Goal: Task Accomplishment & Management: Manage account settings

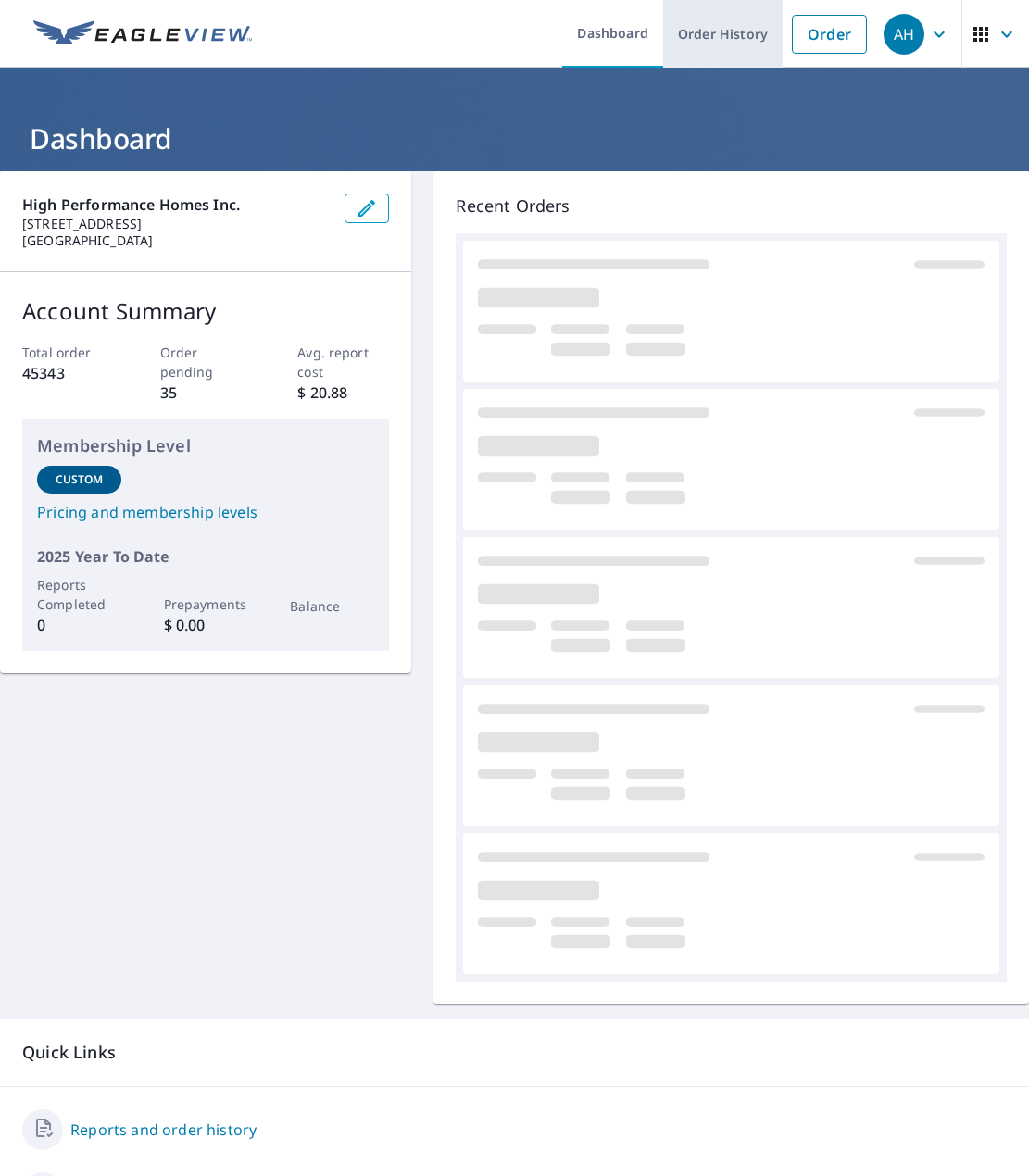
click at [708, 34] on link "Order History" at bounding box center [722, 34] width 120 height 68
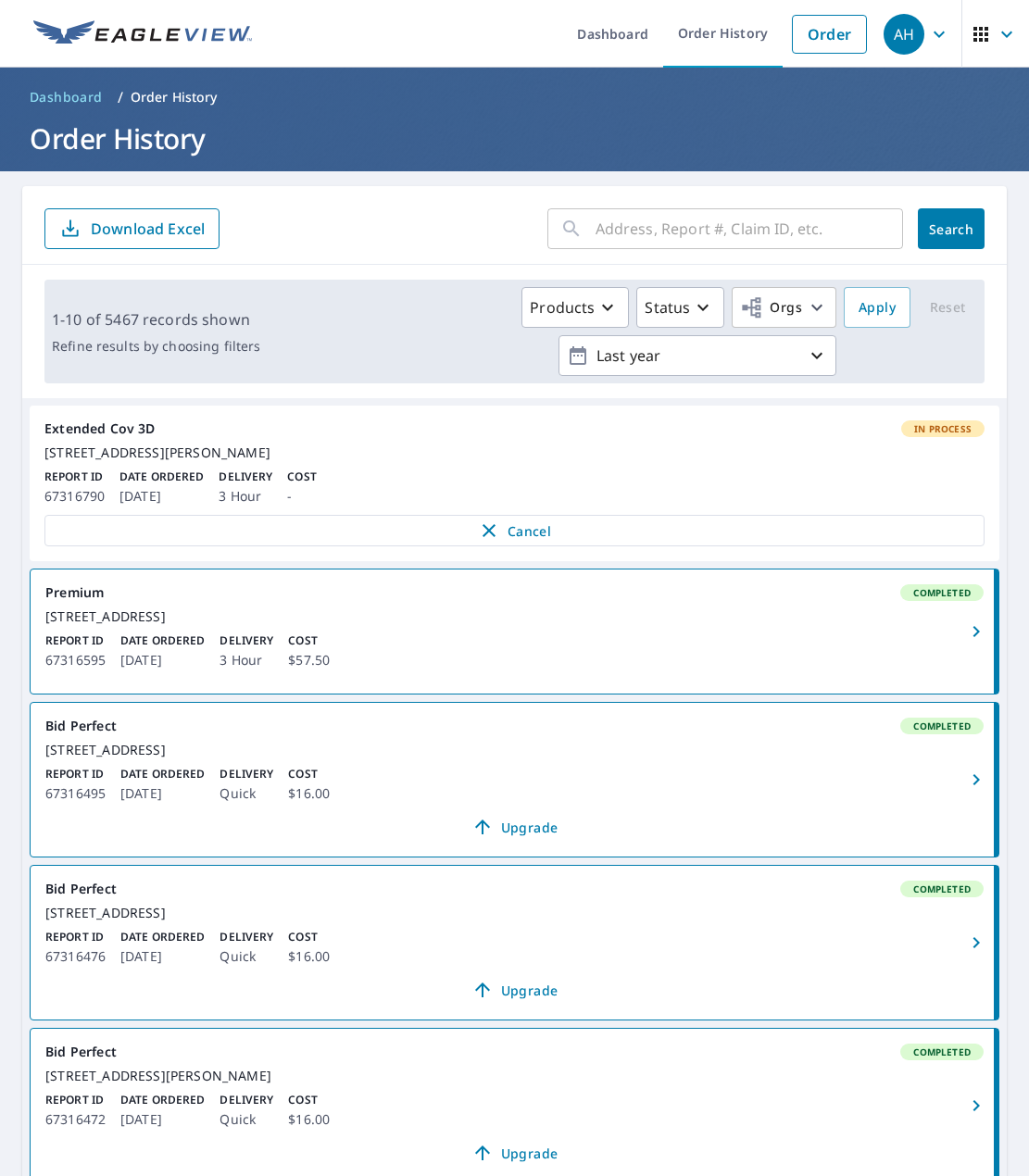
click at [115, 423] on div "Extended Cov 3D In Process" at bounding box center [514, 429] width 939 height 17
click at [136, 436] on div "Extended Cov 3D In Process" at bounding box center [514, 429] width 939 height 17
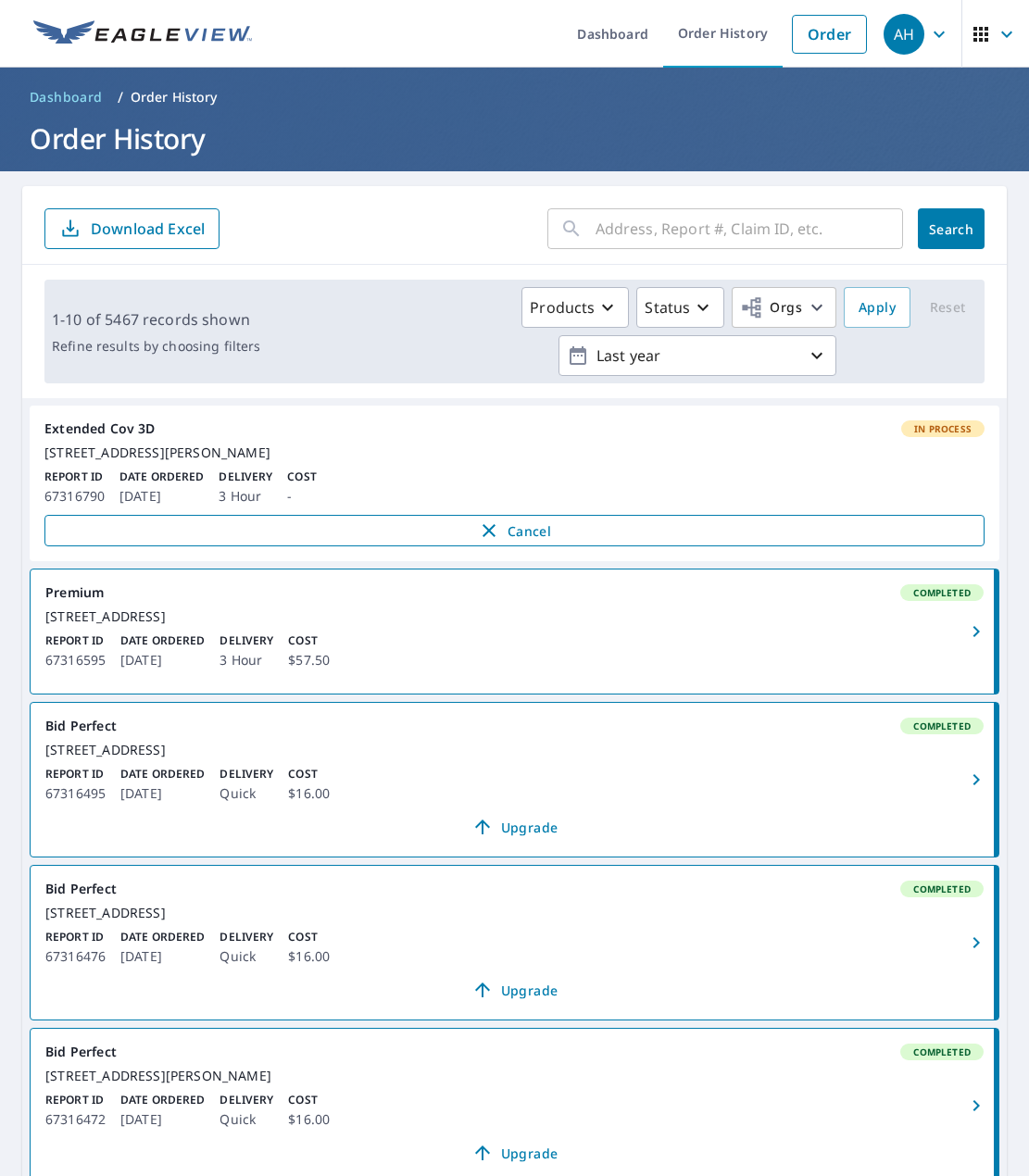
click at [357, 541] on span "Cancel" at bounding box center [514, 531] width 901 height 23
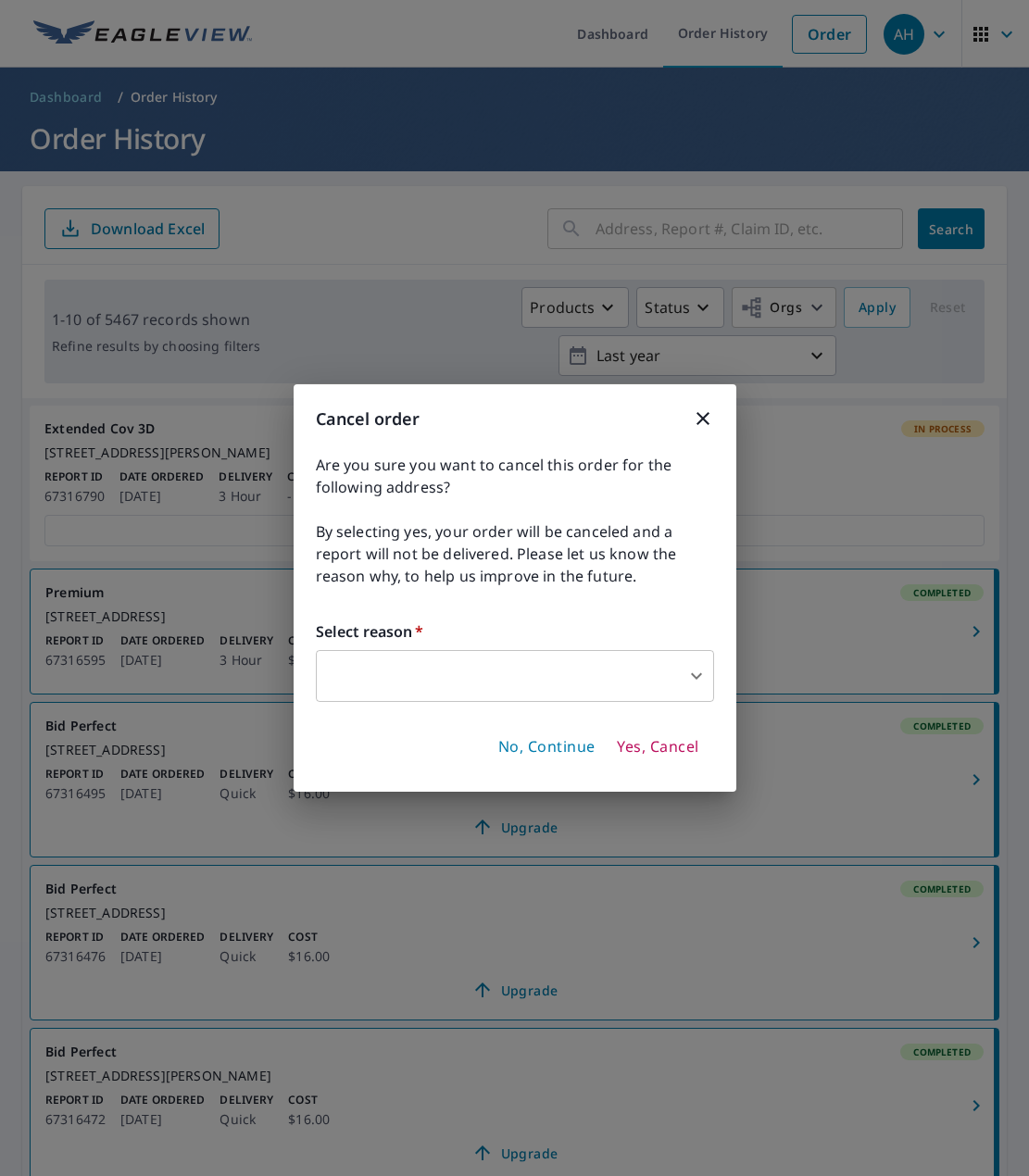
click at [533, 662] on body "AH AH Dashboard Order History Order AH Dashboard / Order History Order History …" at bounding box center [514, 588] width 1029 height 1176
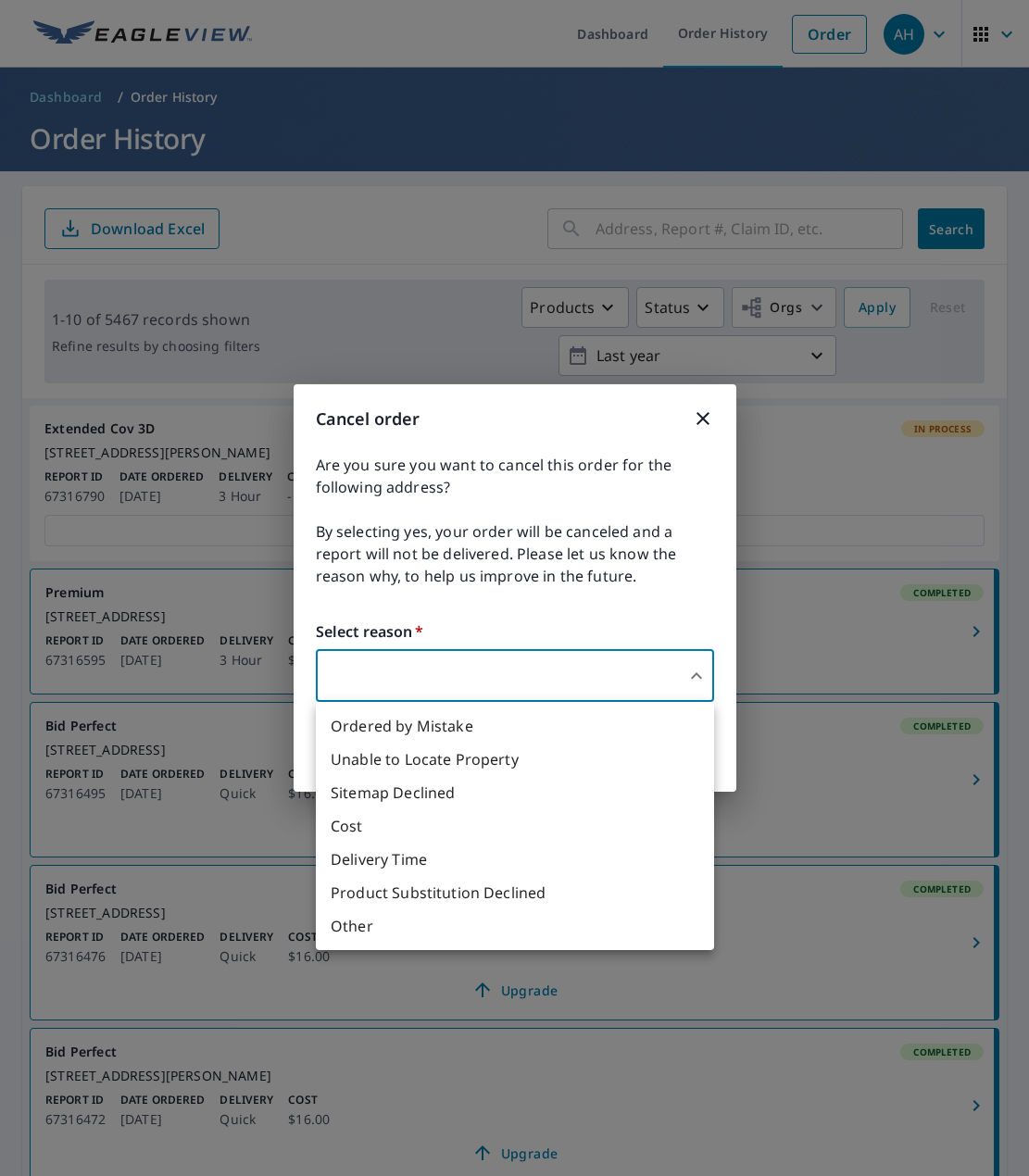
click at [378, 919] on li "Other" at bounding box center [515, 925] width 398 height 33
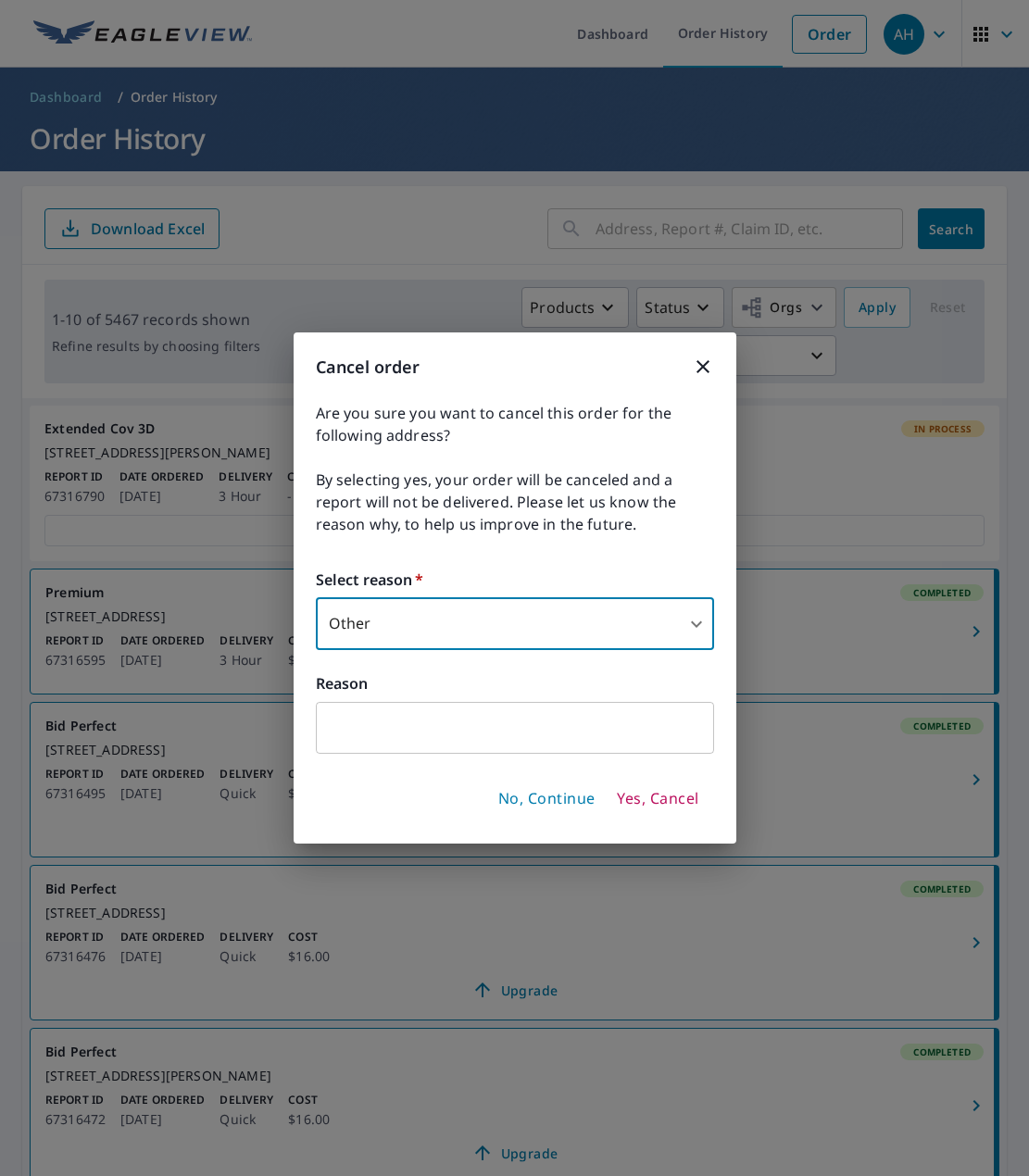
click at [408, 636] on body "AH AH Dashboard Order History Order AH Dashboard / Order History Order History …" at bounding box center [514, 588] width 1029 height 1176
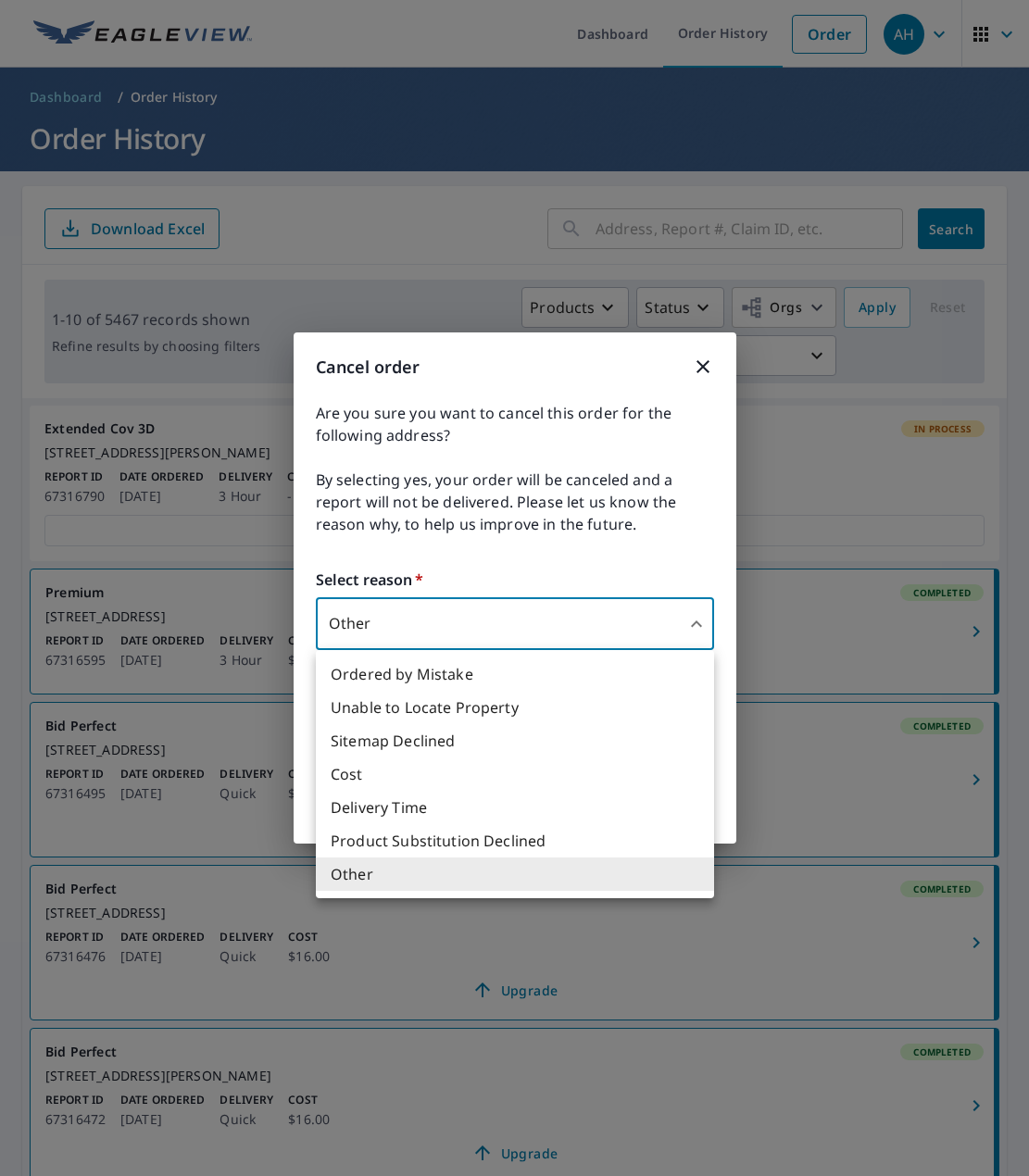
click at [523, 679] on li "Ordered by Mistake" at bounding box center [515, 673] width 398 height 33
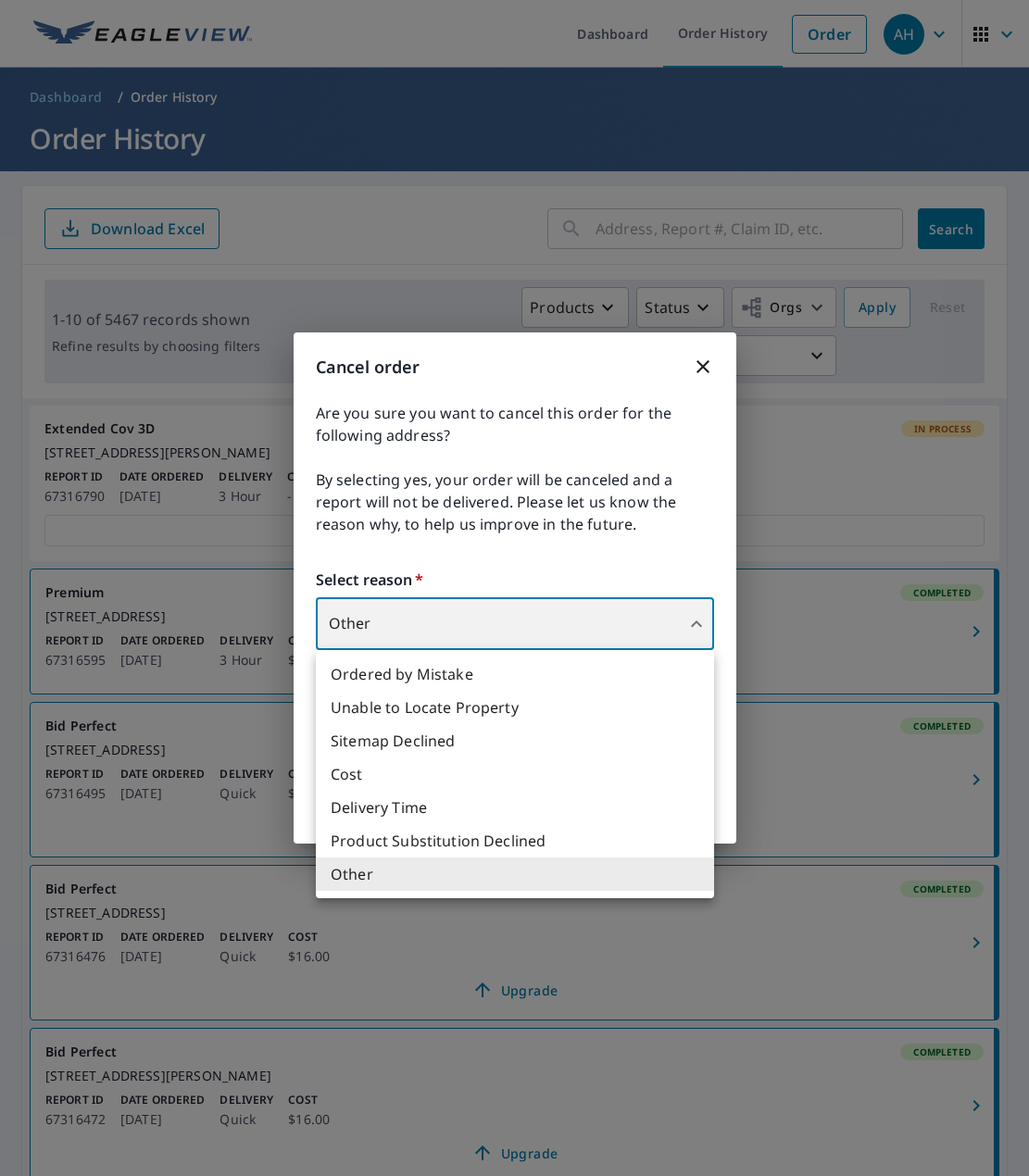
type input "30"
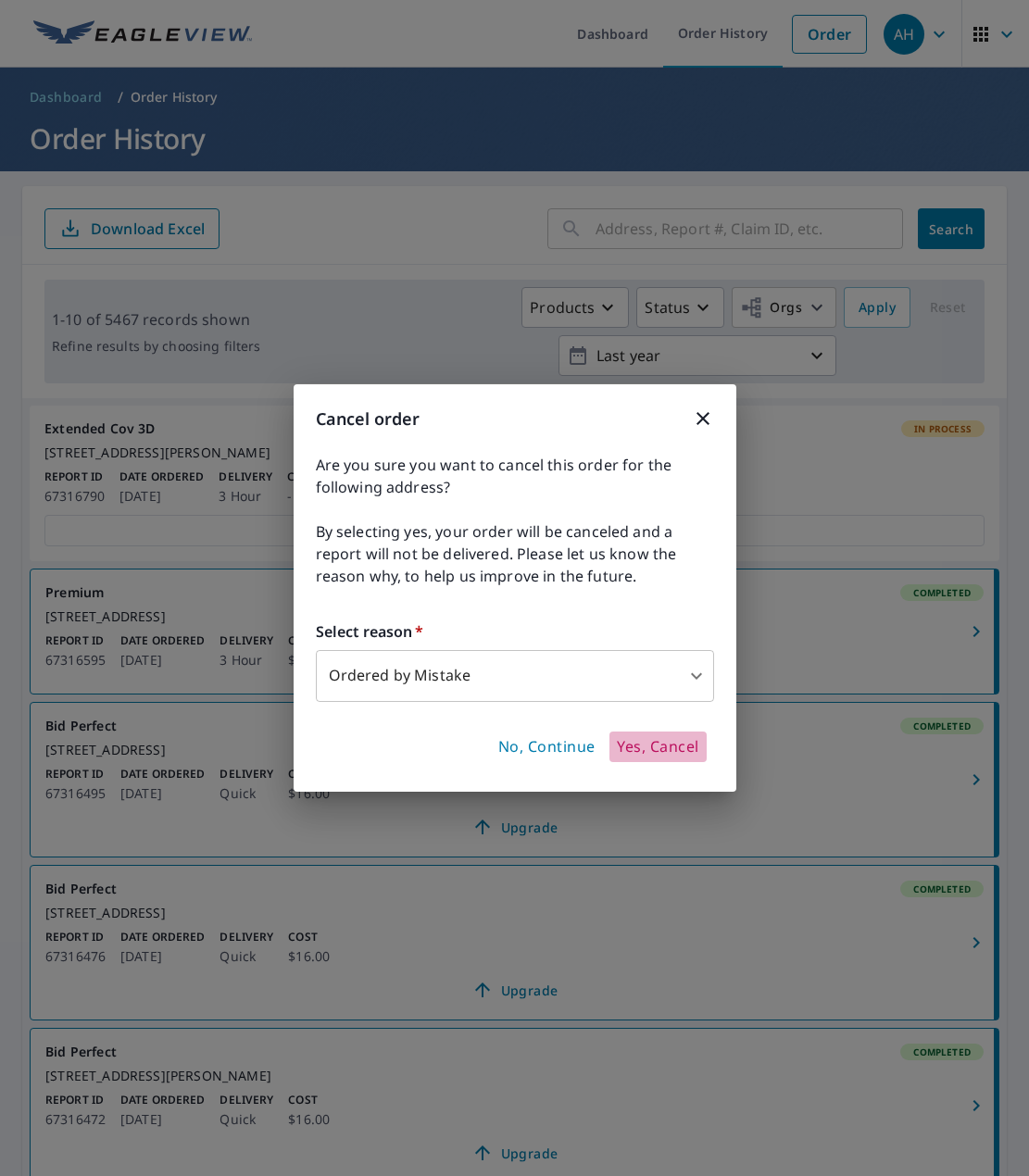
click at [651, 742] on span "Yes, Cancel" at bounding box center [657, 747] width 81 height 21
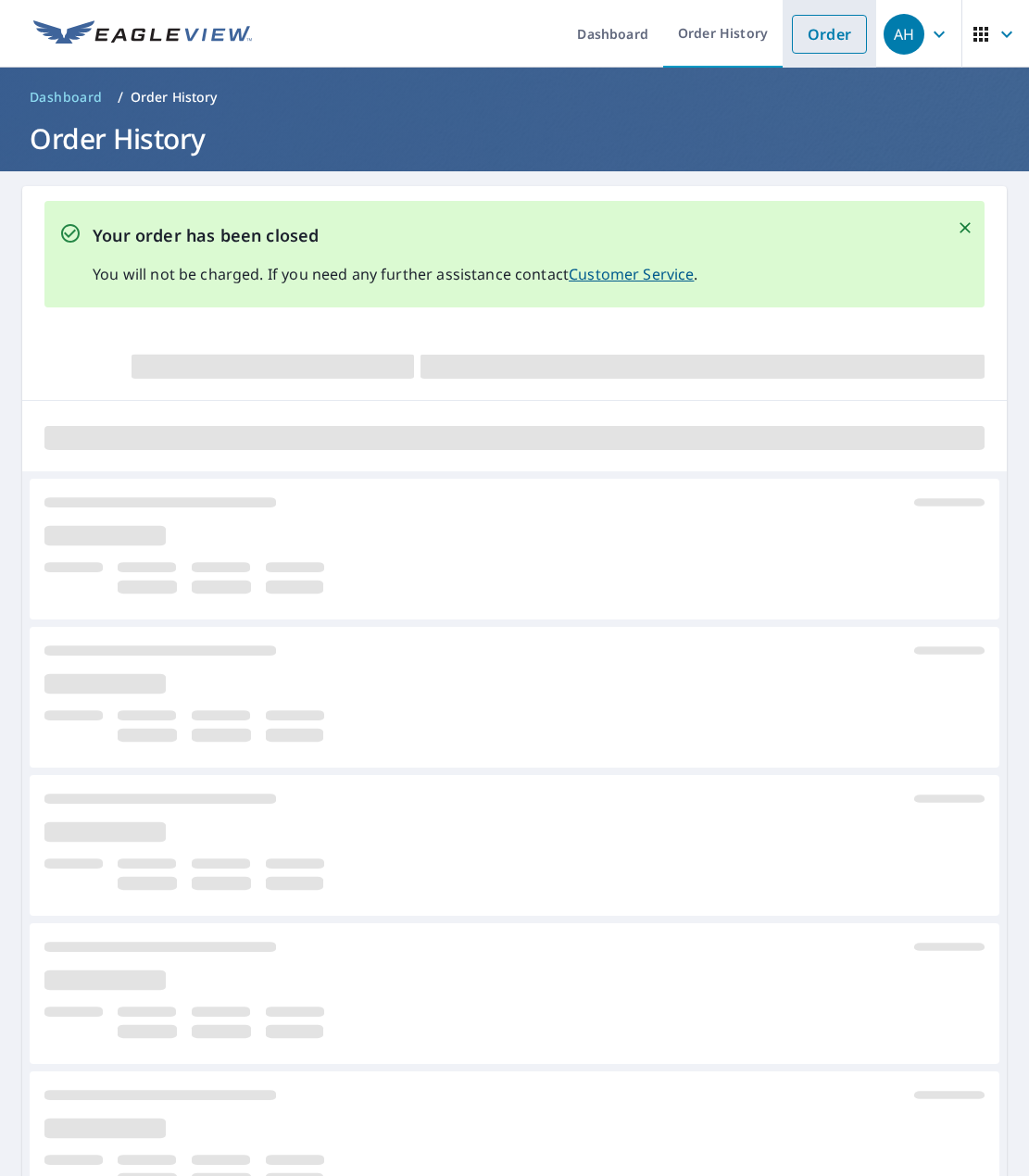
click at [805, 55] on li "Order" at bounding box center [828, 34] width 93 height 68
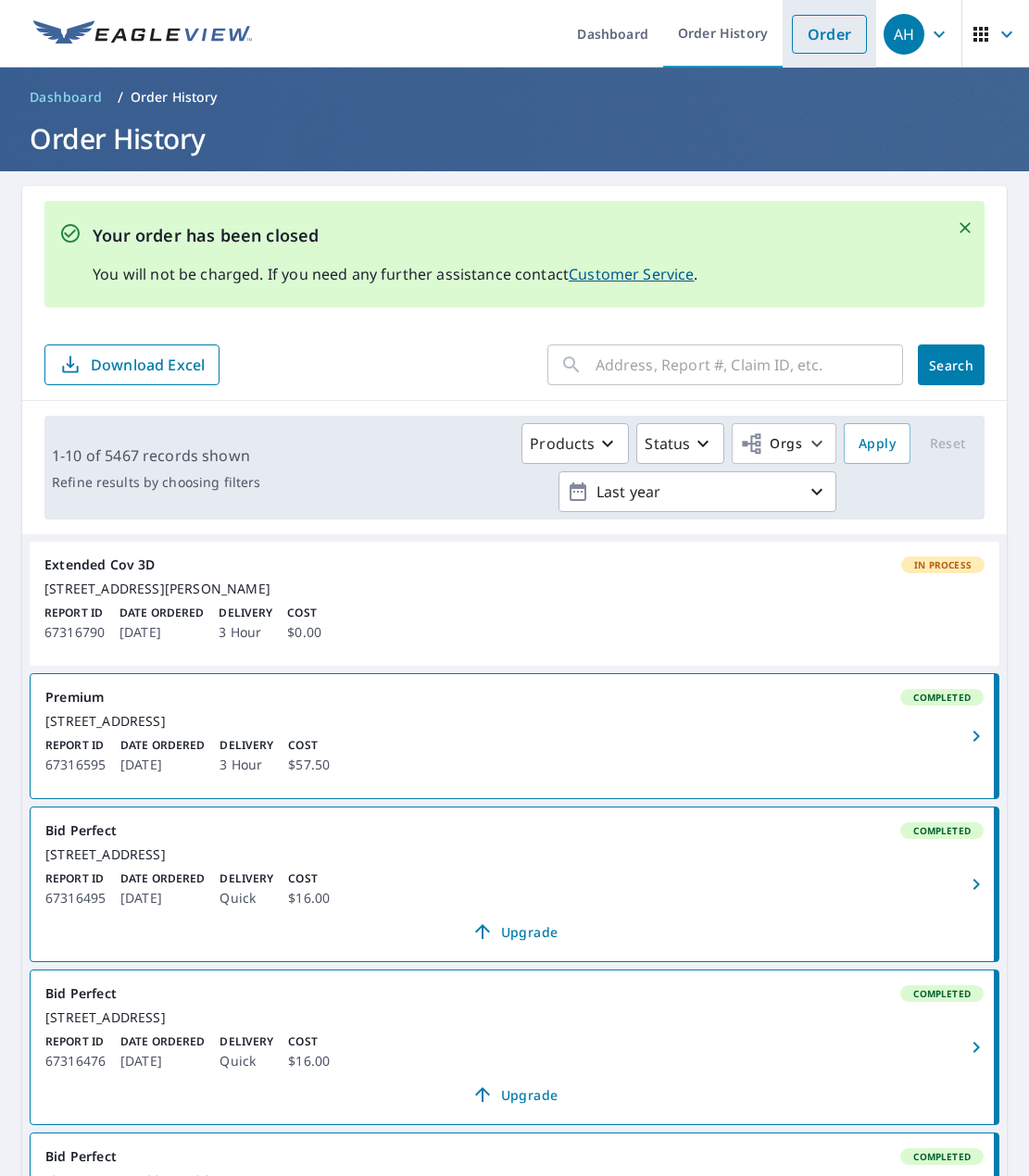
click at [791, 43] on link "Order" at bounding box center [829, 34] width 75 height 39
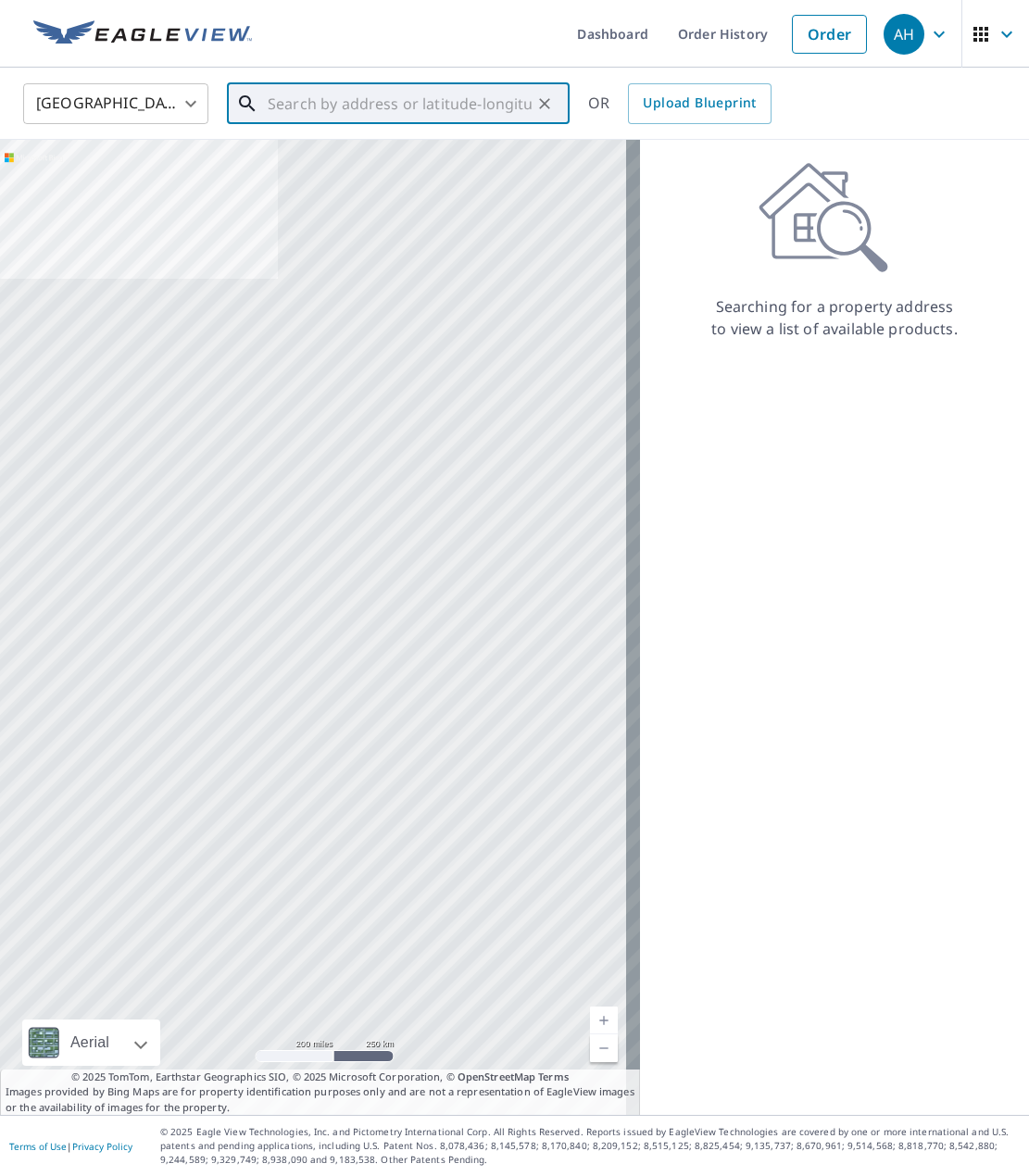
click at [339, 110] on input "text" at bounding box center [400, 103] width 264 height 52
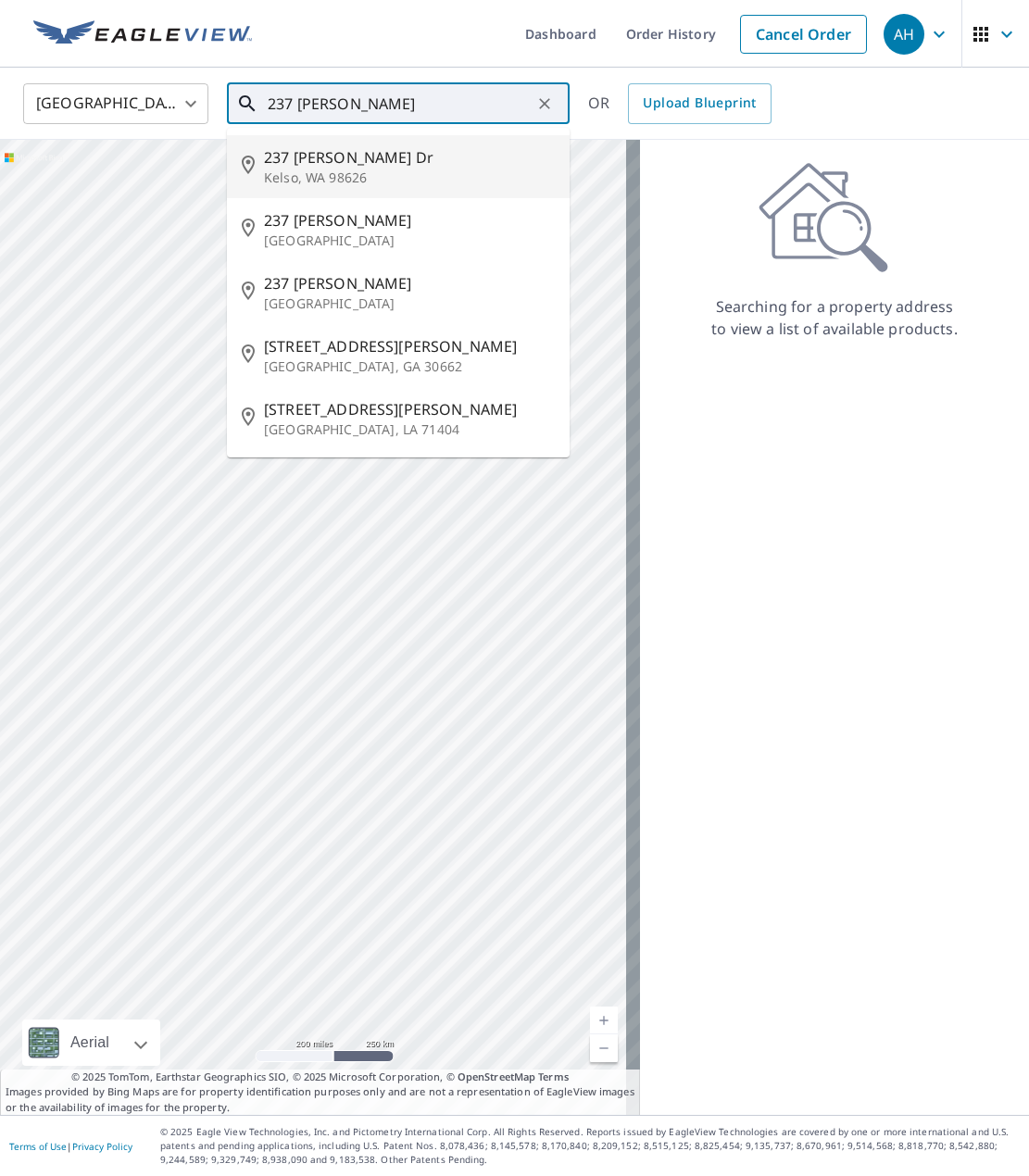
click at [337, 153] on span "237 [PERSON_NAME] Dr" at bounding box center [409, 157] width 290 height 23
type input "[STREET_ADDRESS][PERSON_NAME]"
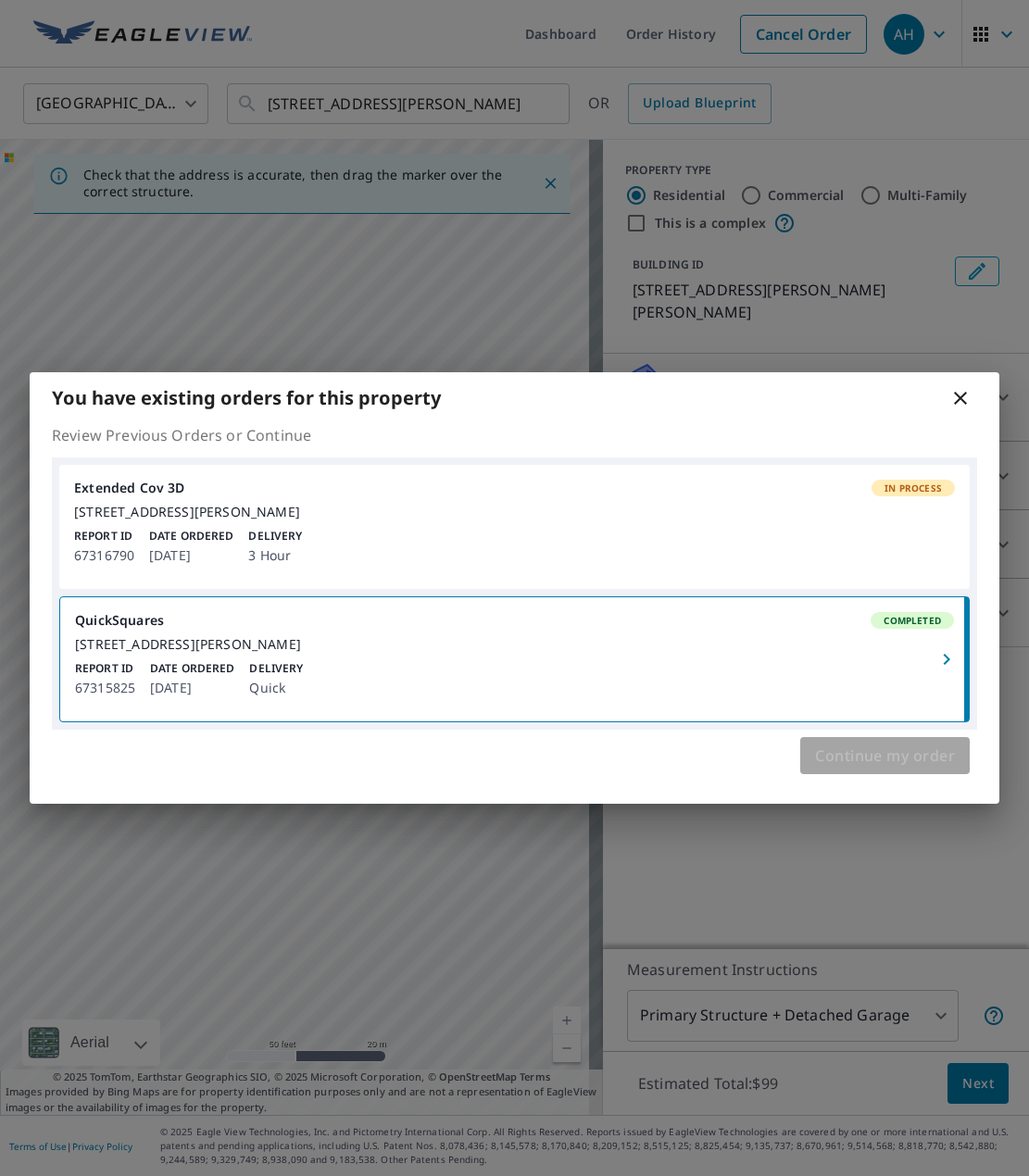
click at [852, 768] on span "Continue my order" at bounding box center [885, 754] width 140 height 25
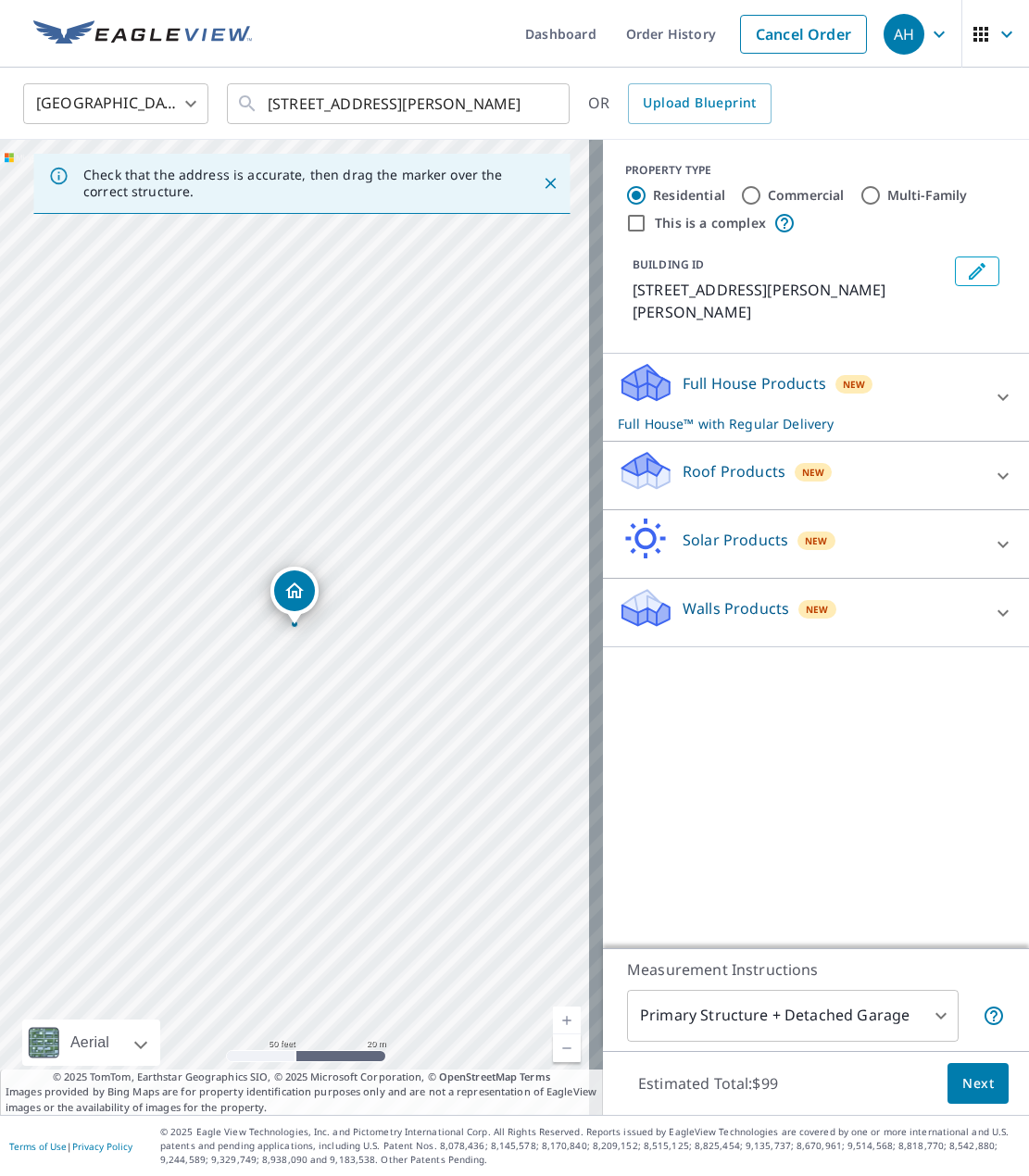
click at [291, 601] on icon "Dropped pin, building 1, Residential property, 237 Aaron Dr Kelso, WA 98626" at bounding box center [294, 590] width 23 height 23
